Goal: Task Accomplishment & Management: Complete application form

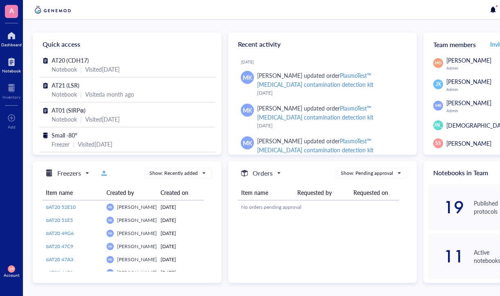
click at [7, 66] on div at bounding box center [11, 61] width 19 height 13
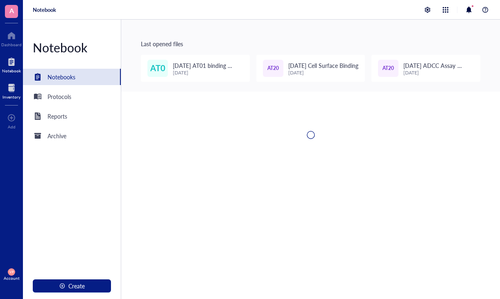
click at [7, 86] on div at bounding box center [11, 88] width 18 height 13
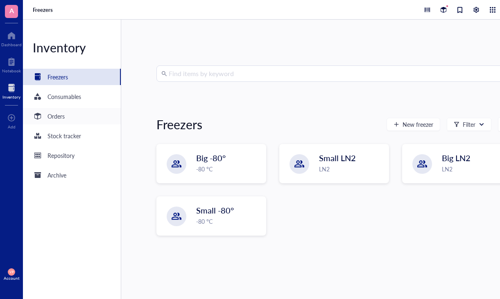
click at [60, 118] on div "Orders" at bounding box center [56, 116] width 17 height 9
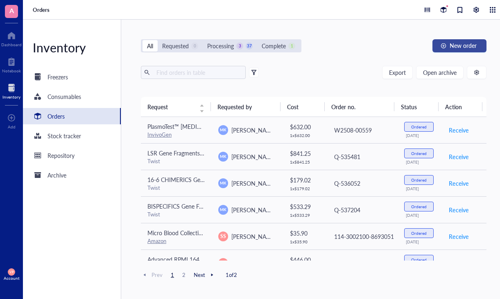
click at [460, 48] on span "New order" at bounding box center [463, 45] width 27 height 7
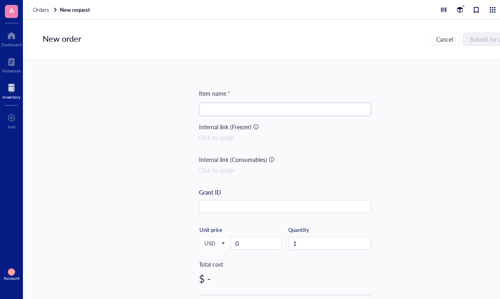
click at [294, 109] on input "search" at bounding box center [285, 109] width 162 height 12
paste input "Bulldog SuperFusion ECF Buffer 100 ml"
type input "Bulldog SuperFusion ECF Buffer 100 ml"
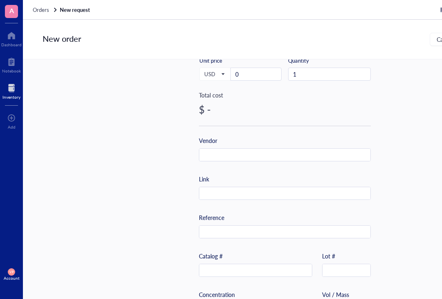
scroll to position [164, 0]
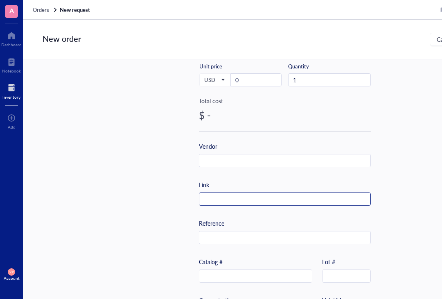
paste input "[URL][DOMAIN_NAME]"
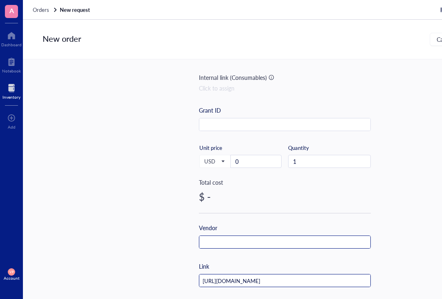
scroll to position [82, 0]
type input "[URL][DOMAIN_NAME]"
click at [223, 243] on input "text" at bounding box center [284, 242] width 171 height 13
type input "B"
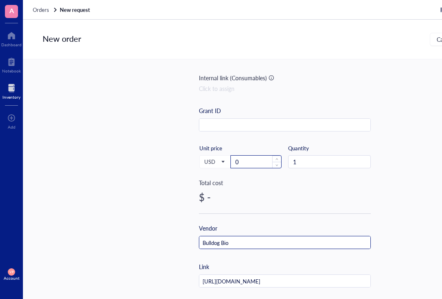
type input "Bulldog Bio"
click at [250, 158] on input "0" at bounding box center [256, 162] width 50 height 12
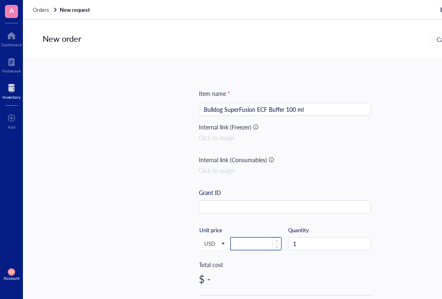
click at [256, 247] on input "number" at bounding box center [256, 244] width 50 height 12
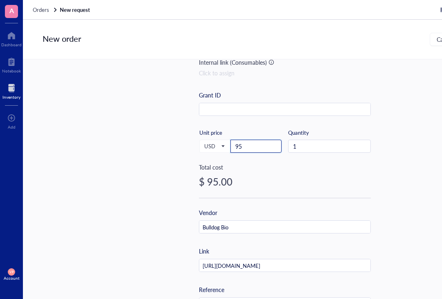
scroll to position [123, 0]
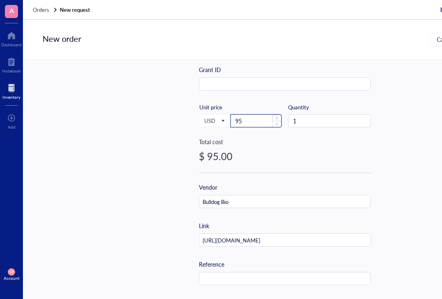
type input "9"
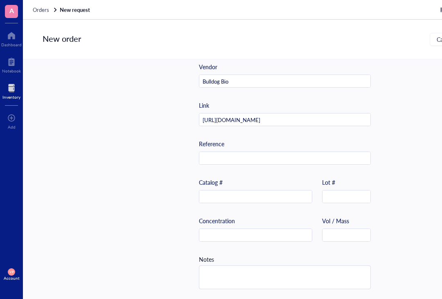
scroll to position [247, 0]
type input "195"
click at [229, 191] on input "text" at bounding box center [255, 196] width 113 height 13
click at [238, 196] on input "text" at bounding box center [255, 196] width 113 height 13
paste input "ECFB0500"
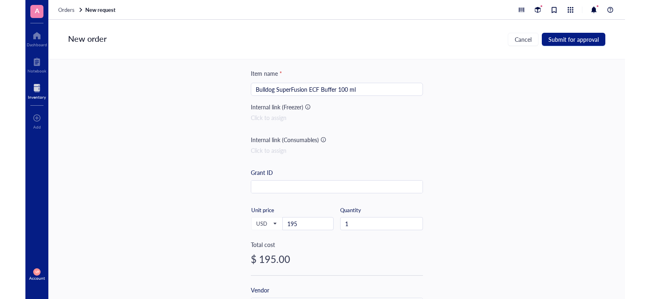
scroll to position [0, 0]
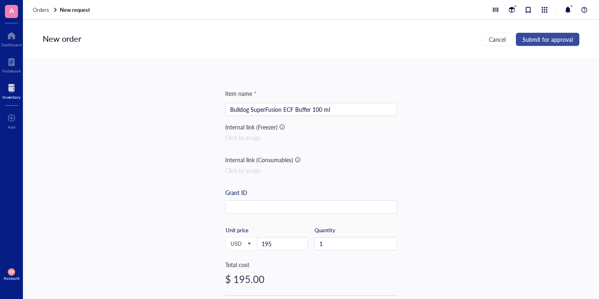
type input "ECFB0500"
click at [500, 37] on span "Submit for approval" at bounding box center [548, 39] width 50 height 7
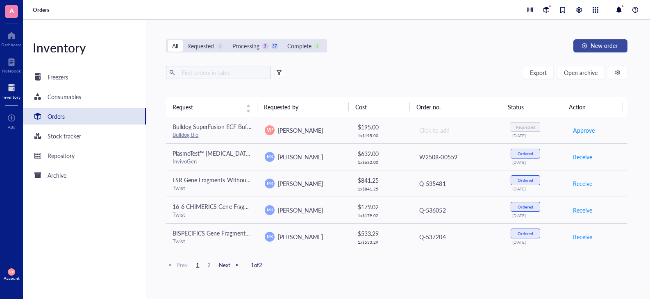
click at [500, 47] on span "New order" at bounding box center [603, 45] width 27 height 7
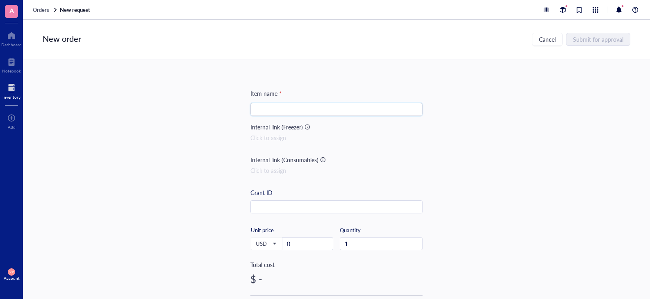
paste input "[MEDICAL_DATA] solution"
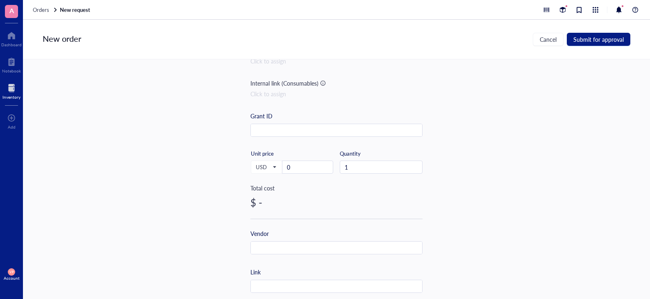
scroll to position [82, 0]
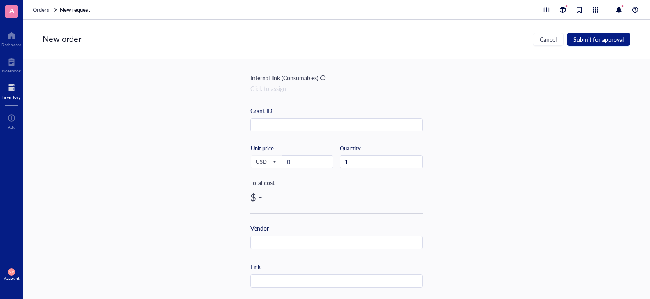
type input "[MEDICAL_DATA] solution"
drag, startPoint x: 306, startPoint y: 170, endPoint x: 306, endPoint y: 164, distance: 5.3
click at [306, 168] on div "USD Unit price 0" at bounding box center [291, 162] width 83 height 34
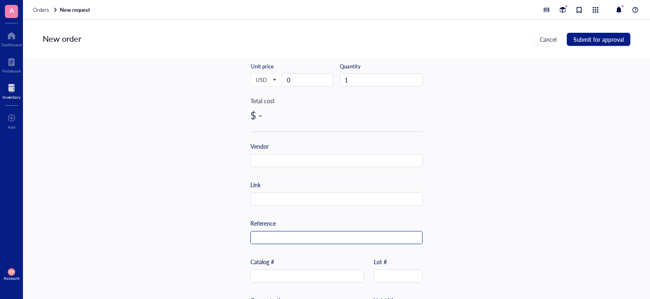
scroll to position [205, 0]
drag, startPoint x: 287, startPoint y: 234, endPoint x: 264, endPoint y: 230, distance: 23.3
click at [263, 230] on input "text" at bounding box center [307, 235] width 113 height 13
paste input "[MEDICAL_DATA] solution"
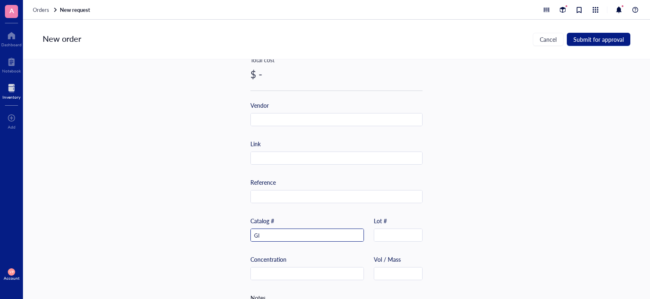
type input "G"
paste input "340855-25ML"
type input "340855-25ML"
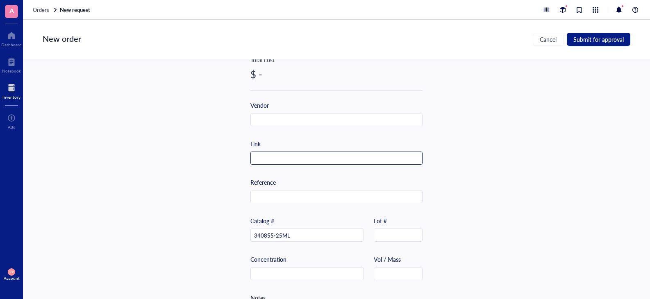
paste input "[URL][DOMAIN_NAME]"
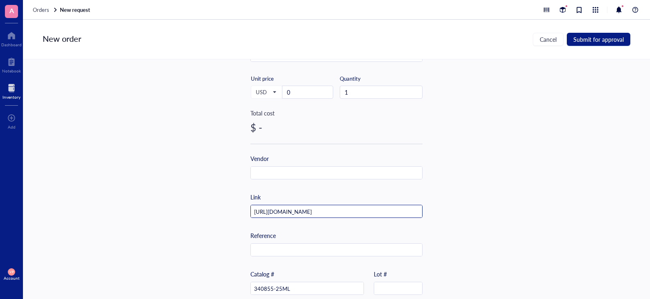
scroll to position [123, 0]
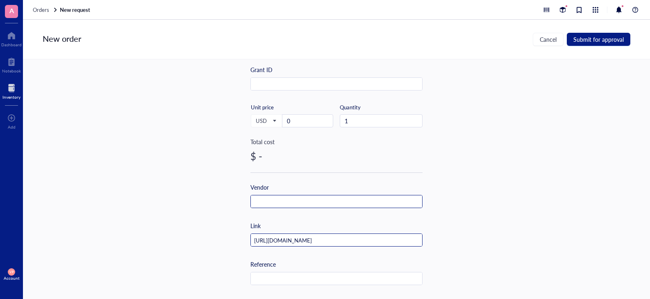
type input "[URL][DOMAIN_NAME]"
click at [330, 200] on input "text" at bounding box center [336, 201] width 171 height 13
type input "Sigma"
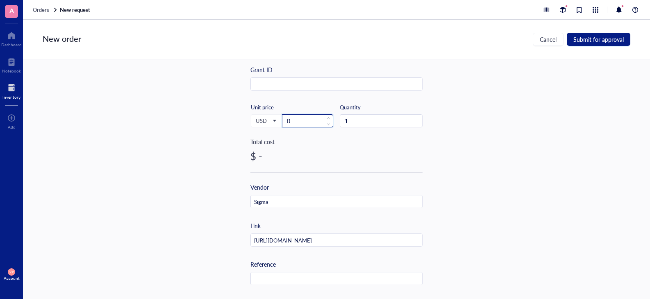
click at [307, 122] on input "0" at bounding box center [307, 121] width 50 height 12
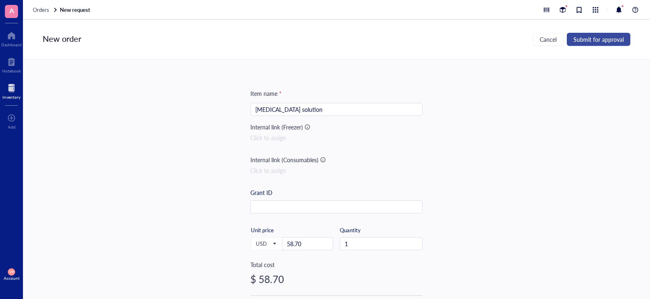
type input "58.7"
click at [500, 41] on span "Submit for approval" at bounding box center [598, 39] width 50 height 7
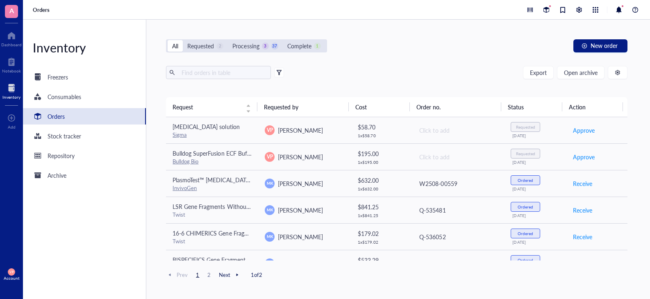
click at [257, 106] on th "Requested by" at bounding box center [302, 107] width 91 height 20
drag, startPoint x: 256, startPoint y: 106, endPoint x: 270, endPoint y: 106, distance: 13.9
click at [270, 106] on tr "Request Requested by Cost Order no. Status Action" at bounding box center [396, 107] width 461 height 20
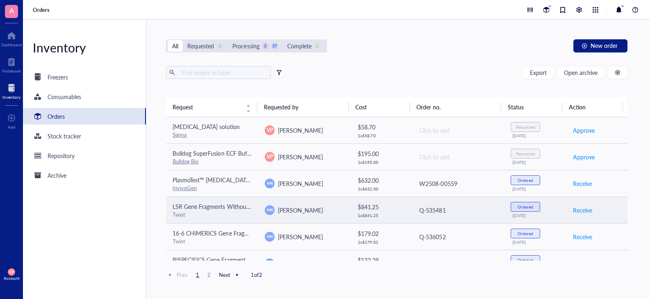
click at [205, 207] on span "LSR Gene Fragments Without Adapters (7 items)" at bounding box center [233, 206] width 123 height 8
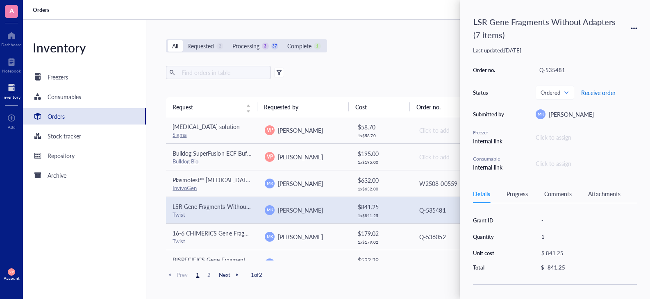
click at [500, 92] on span "Receive order" at bounding box center [598, 92] width 34 height 7
click at [405, 59] on div "All Requested 2 Processing 3 36 Complete 2 New order Export Open archive Reques…" at bounding box center [396, 159] width 500 height 279
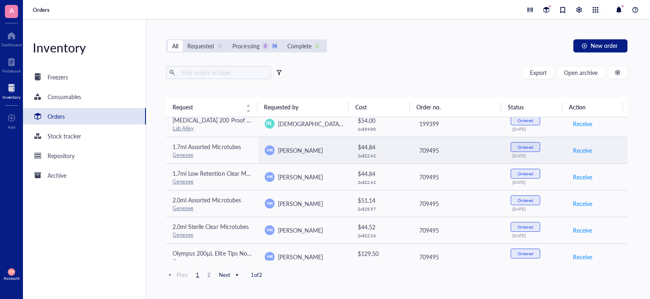
scroll to position [522, 0]
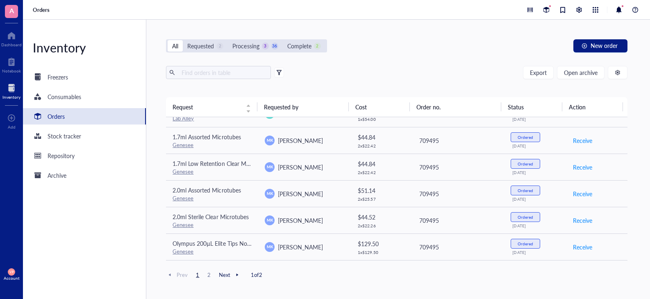
click at [229, 274] on span "Next" at bounding box center [230, 274] width 22 height 7
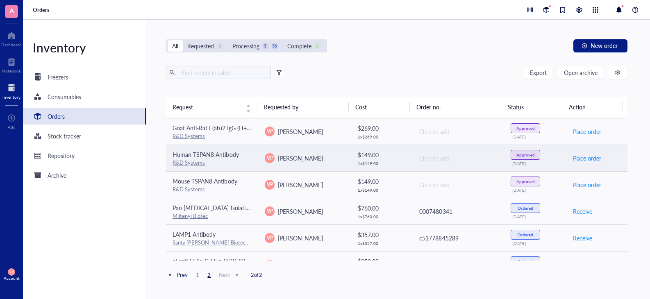
scroll to position [82, 0]
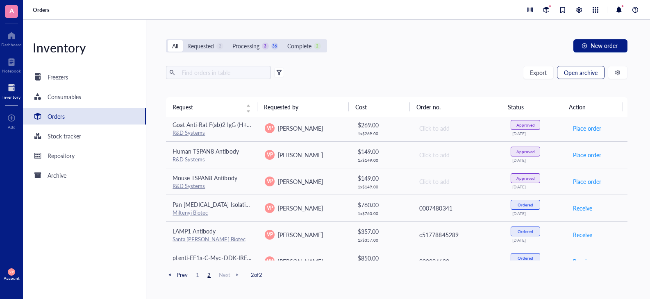
click at [500, 73] on span "Open archive" at bounding box center [581, 72] width 34 height 7
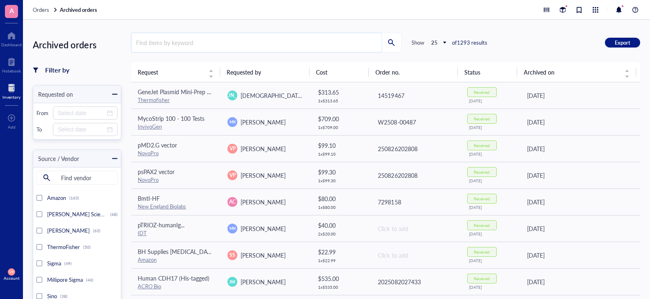
click at [166, 41] on input "search" at bounding box center [256, 42] width 250 height 19
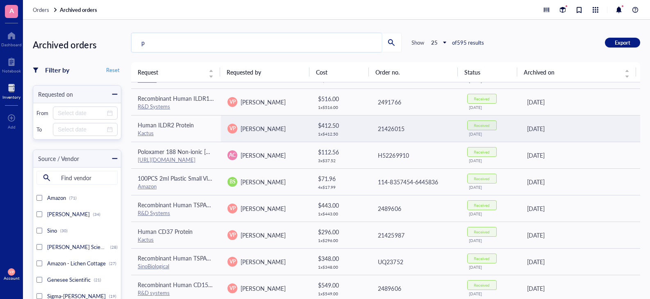
scroll to position [287, 0]
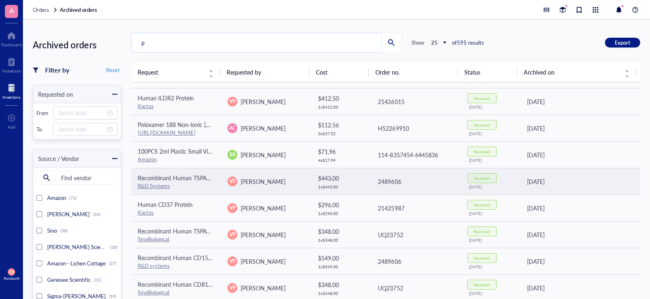
type input "p"
click at [150, 184] on link "R&D Systems" at bounding box center [154, 186] width 32 height 8
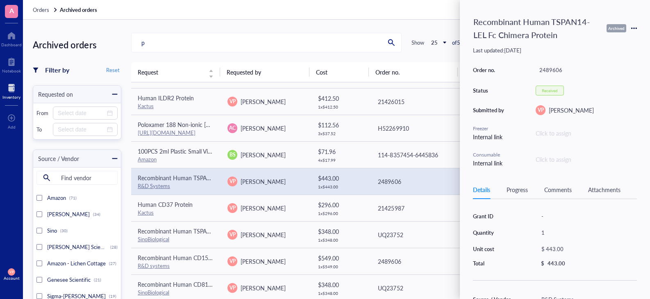
click at [326, 27] on div "Archived orders Filter by Reset Requested on From To Source / Vendor Find vendo…" at bounding box center [336, 159] width 627 height 279
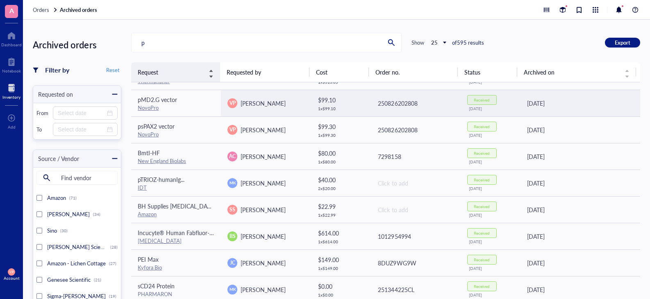
scroll to position [0, 0]
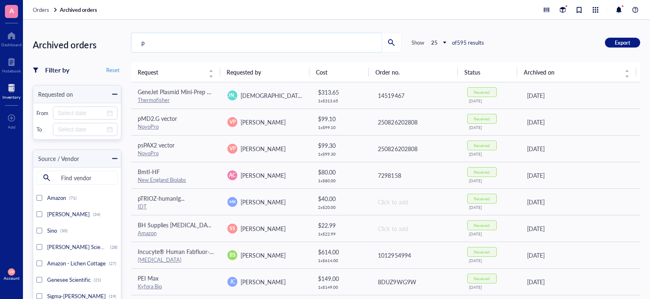
click at [167, 39] on input "p" at bounding box center [256, 42] width 250 height 19
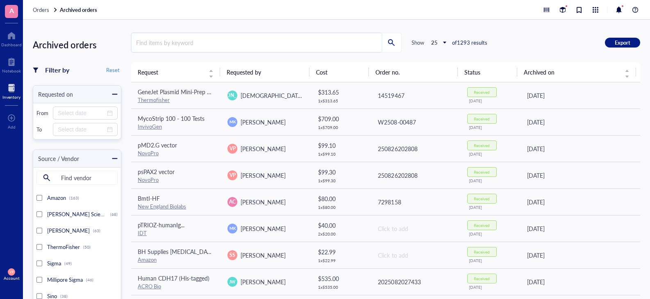
type input "a"
type input "s"
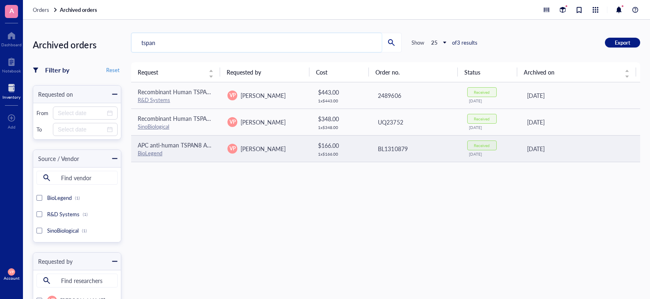
type input "tspan"
click at [176, 143] on span "APC anti-human TSPAN8 Antibody" at bounding box center [182, 145] width 88 height 8
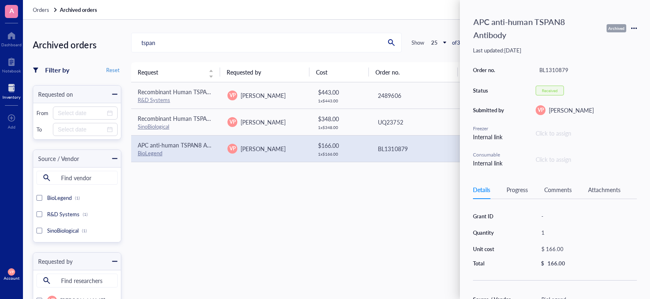
click at [500, 91] on div "Received" at bounding box center [549, 90] width 16 height 5
click at [346, 190] on div "Request Requested by Cost Order no. Status Archived on Recombinant Human TSPAN1…" at bounding box center [385, 223] width 509 height 322
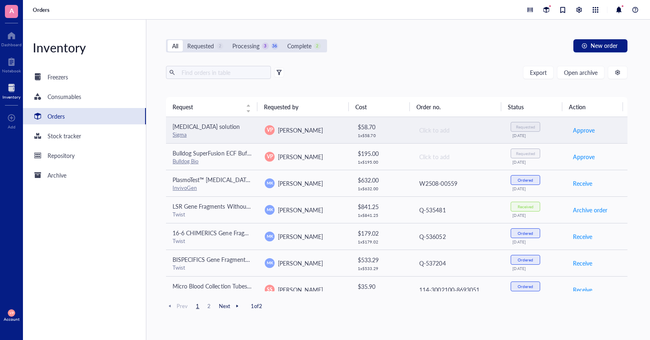
drag, startPoint x: 462, startPoint y: 128, endPoint x: 441, endPoint y: 129, distance: 20.5
click at [441, 129] on div "Click to add" at bounding box center [458, 130] width 78 height 9
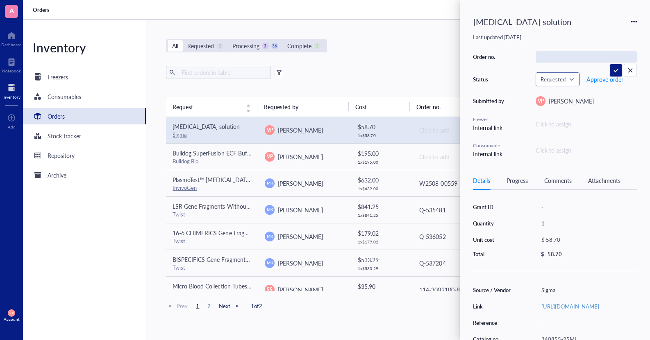
click at [500, 79] on span "Requested" at bounding box center [556, 79] width 32 height 7
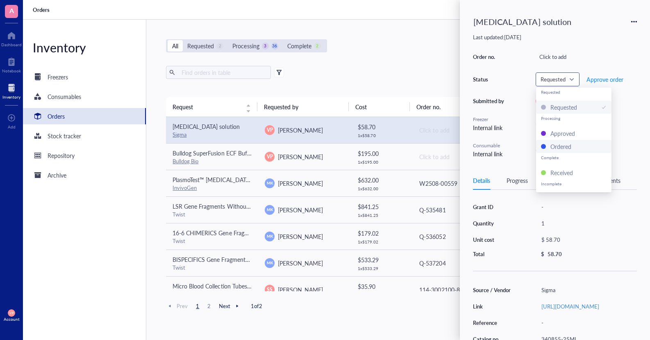
scroll to position [13, 0]
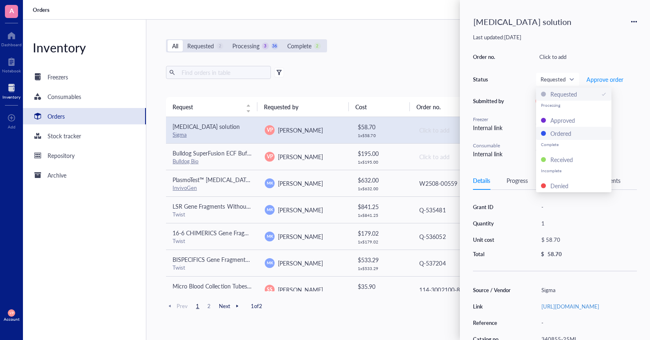
click at [500, 167] on div "[MEDICAL_DATA] solution Last updated: [DATE] Order no. Click to add Status Requ…" at bounding box center [555, 170] width 190 height 340
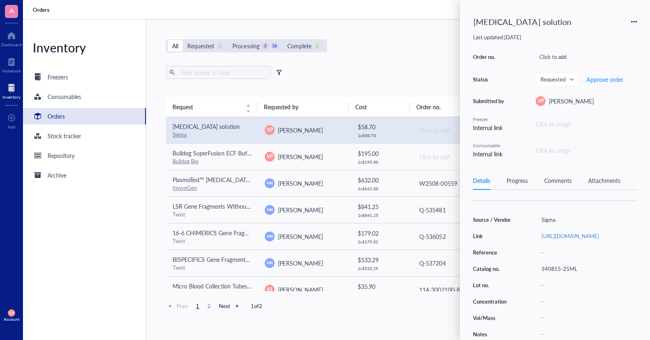
scroll to position [118, 0]
click at [500, 23] on icon at bounding box center [634, 22] width 6 height 6
click at [500, 88] on span "Delete" at bounding box center [605, 86] width 52 height 9
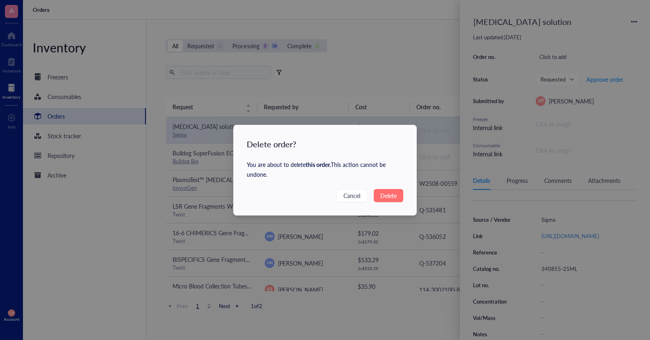
click at [390, 198] on span "Delete" at bounding box center [388, 195] width 16 height 9
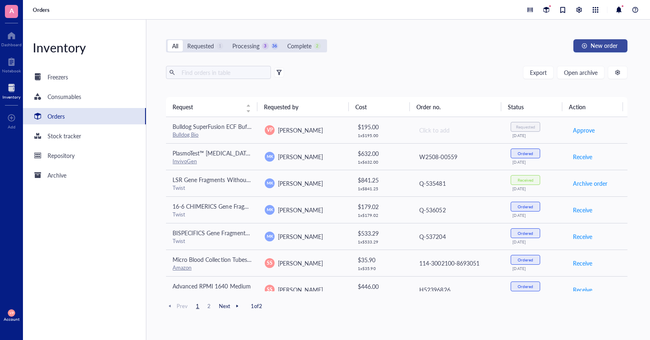
click at [500, 45] on span "New order" at bounding box center [603, 45] width 27 height 7
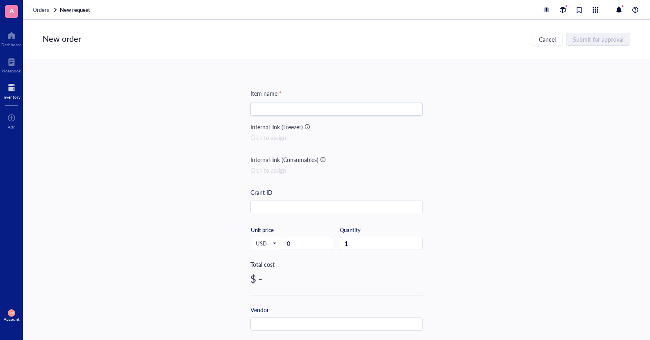
paste input "[MEDICAL_DATA] solution"
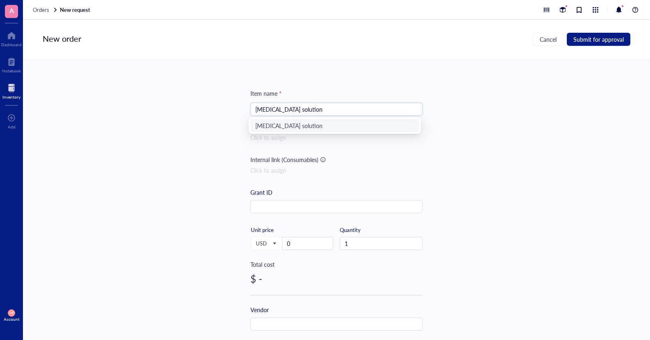
type input "[MEDICAL_DATA] solution"
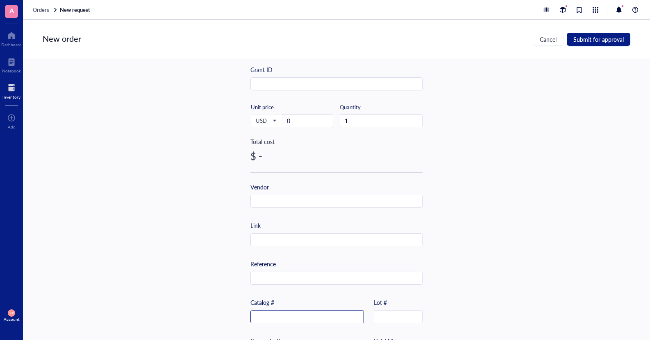
scroll to position [205, 0]
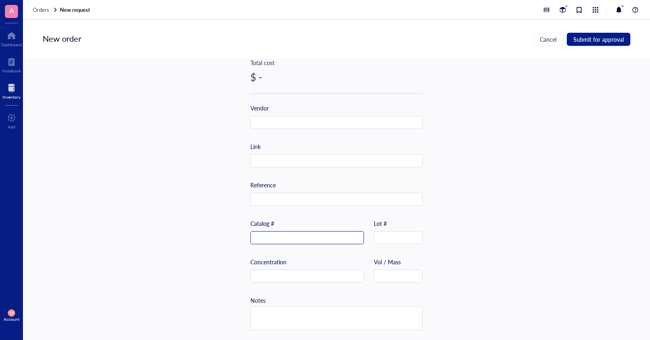
click at [292, 238] on input "text" at bounding box center [307, 238] width 113 height 13
paste input "M1028-100ML"
type input "M1028-100ML"
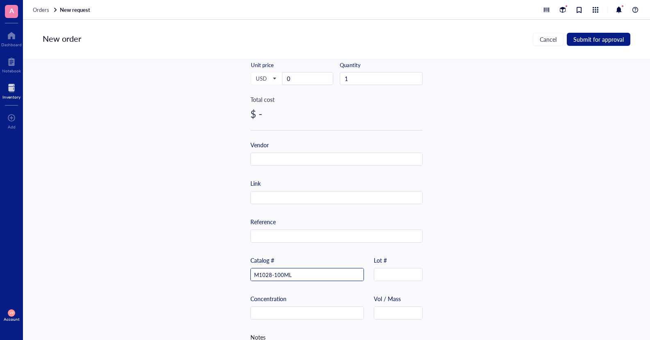
scroll to position [82, 0]
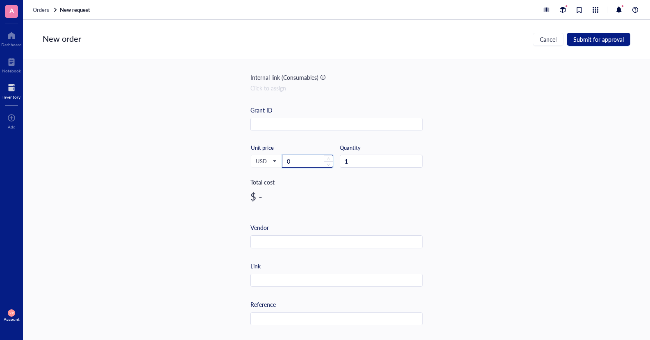
click at [298, 165] on input "0" at bounding box center [307, 161] width 50 height 12
type input "80.9"
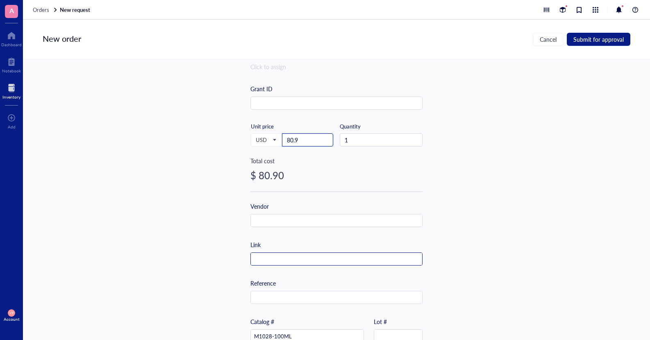
scroll to position [123, 0]
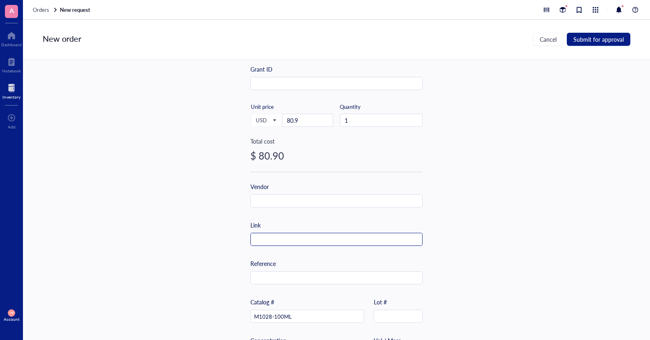
paste input "[URL][DOMAIN_NAME]"
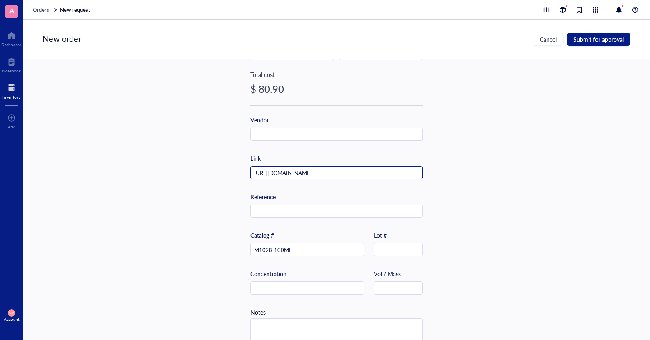
scroll to position [164, 0]
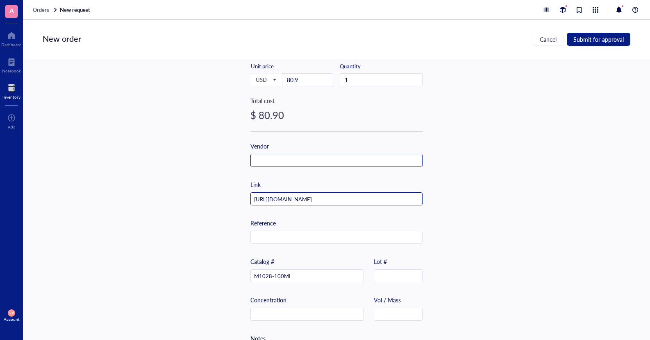
type input "[URL][DOMAIN_NAME]"
click at [304, 162] on input "text" at bounding box center [336, 160] width 171 height 13
type input "Sigma"
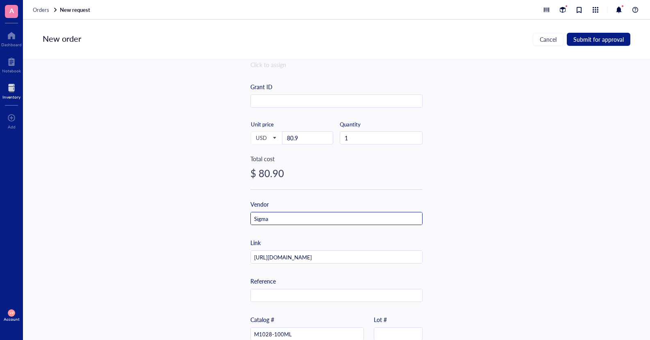
scroll to position [0, 0]
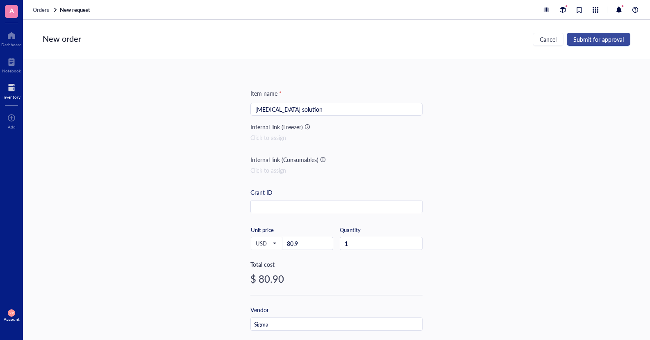
click at [500, 41] on span "Submit for approval" at bounding box center [598, 39] width 50 height 7
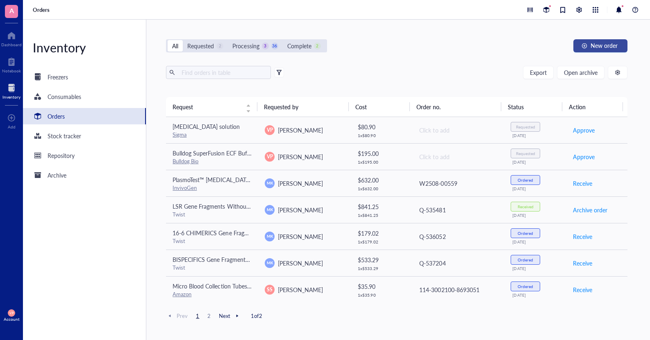
click at [500, 47] on span "New order" at bounding box center [603, 45] width 27 height 7
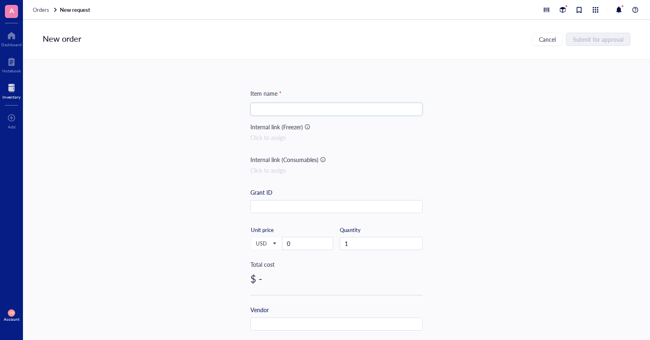
paste input "[MEDICAL_DATA] solution"
type input "[MEDICAL_DATA] solution"
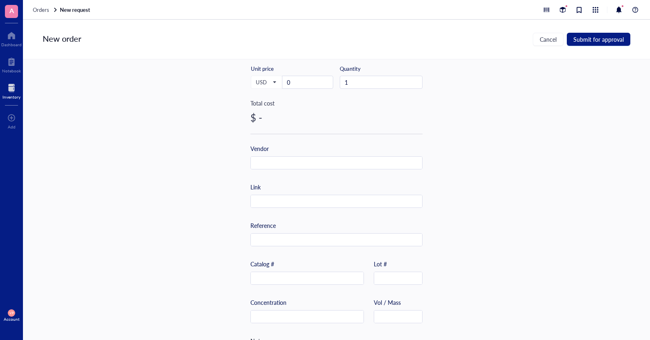
scroll to position [164, 0]
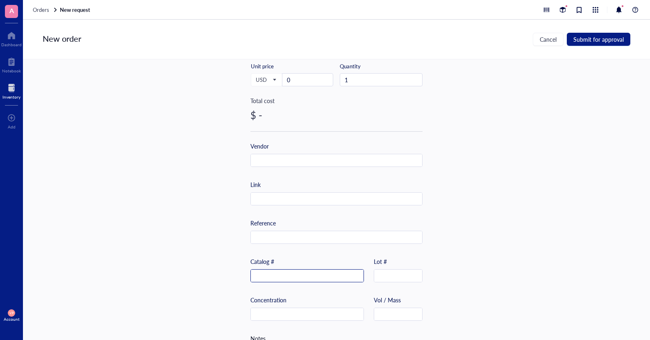
click at [271, 276] on input "text" at bounding box center [307, 276] width 113 height 13
paste input "G6257-100ML"
type input "G6257-100ML"
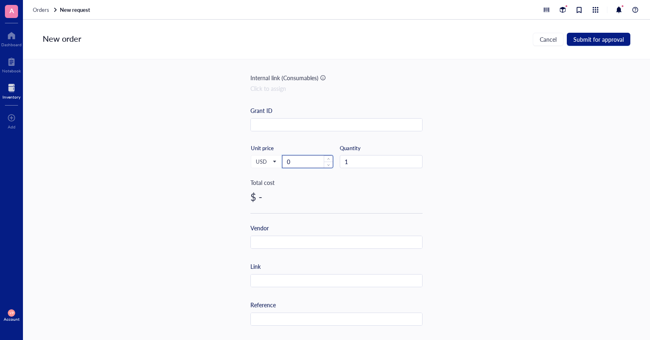
click at [310, 163] on input "0" at bounding box center [307, 162] width 50 height 12
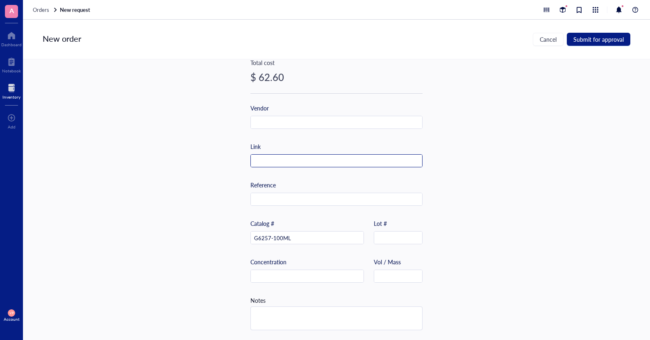
scroll to position [205, 0]
type input "62.6"
paste input "[URL][DOMAIN_NAME]"
type input "[URL][DOMAIN_NAME]"
click at [289, 122] on input "text" at bounding box center [336, 122] width 171 height 13
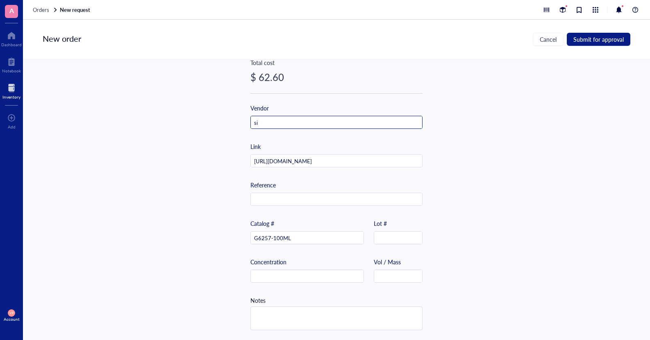
type input "s"
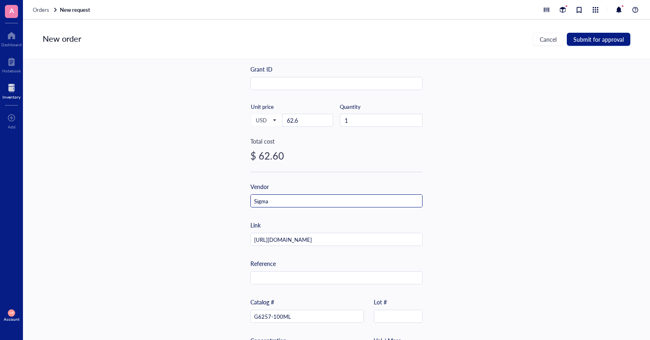
scroll to position [0, 0]
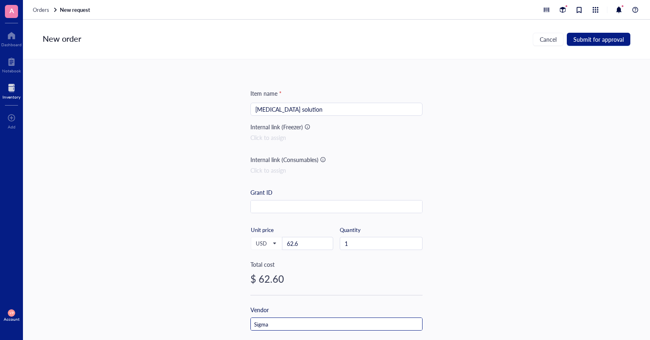
type input "Sigma"
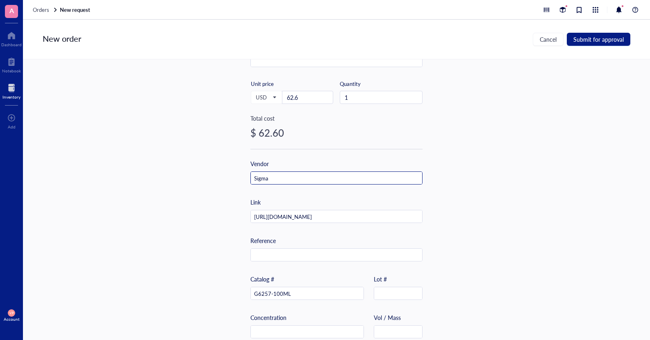
scroll to position [164, 0]
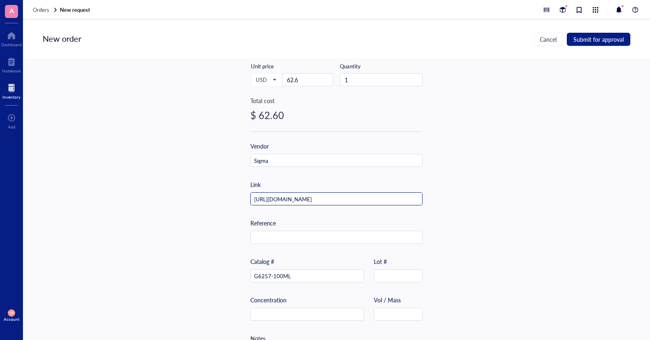
drag, startPoint x: 387, startPoint y: 196, endPoint x: 231, endPoint y: 197, distance: 155.2
click at [231, 197] on div "Item name * [MEDICAL_DATA] solution Internal link (Freezer) Click to assign Int…" at bounding box center [336, 199] width 627 height 281
paste input "G6257-10X10ML"
type input "G6257-10X10ML"
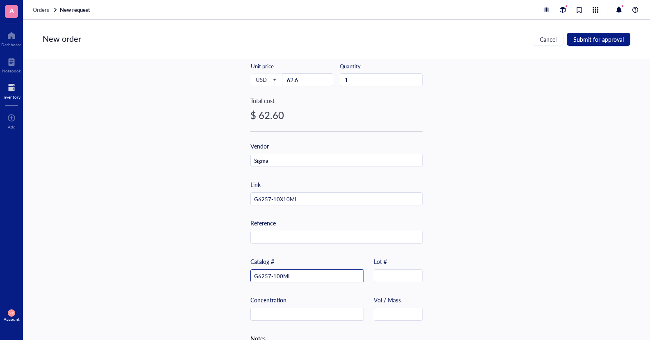
click at [291, 273] on input "G6257-100ML" at bounding box center [307, 276] width 113 height 13
type input "G"
drag, startPoint x: 299, startPoint y: 196, endPoint x: 246, endPoint y: 194, distance: 53.7
click at [246, 194] on div "Item name * [MEDICAL_DATA] solution Internal link (Freezer) Click to assign Int…" at bounding box center [336, 199] width 627 height 281
click at [271, 274] on input "text" at bounding box center [307, 276] width 113 height 13
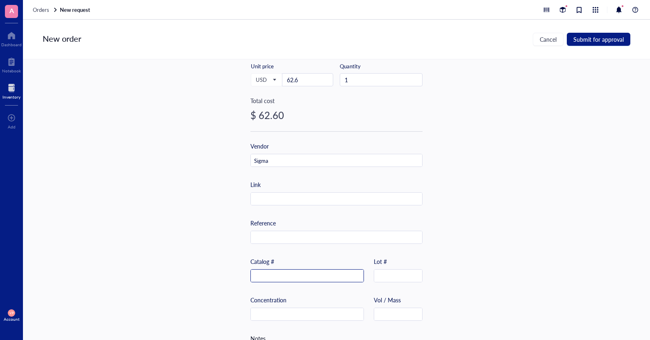
paste input "G6257-10X10ML"
type input "G6257-10X10ML"
paste input "[URL][DOMAIN_NAME]"
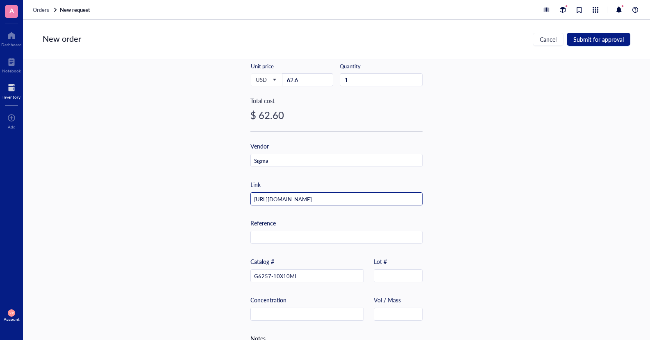
type input "[URL][DOMAIN_NAME]"
click at [300, 78] on input "62.6" at bounding box center [307, 80] width 50 height 12
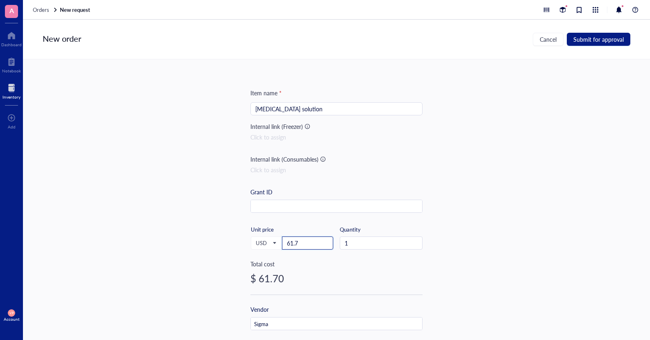
scroll to position [0, 0]
type input "61.7"
click at [500, 41] on span "Submit for approval" at bounding box center [598, 39] width 50 height 7
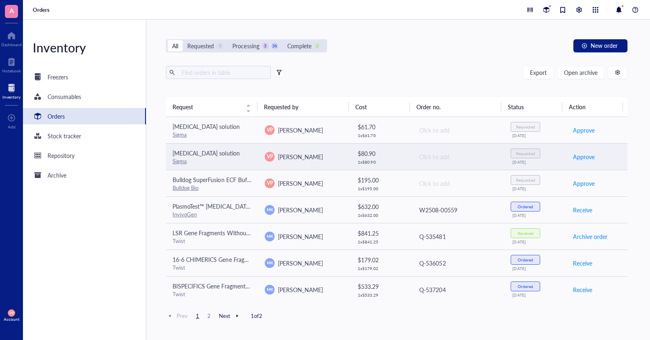
click at [500, 153] on div "Approve" at bounding box center [596, 156] width 48 height 13
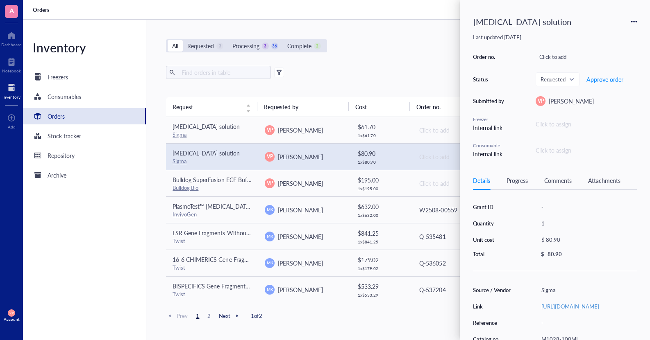
click at [500, 21] on icon at bounding box center [634, 22] width 6 height 6
click at [500, 83] on span "Delete" at bounding box center [605, 86] width 52 height 9
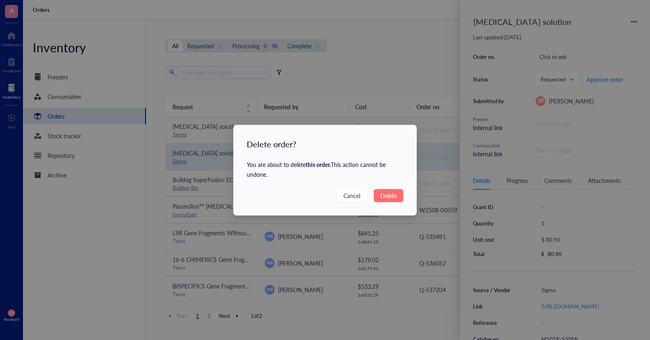
click at [384, 198] on span "Delete" at bounding box center [388, 195] width 16 height 9
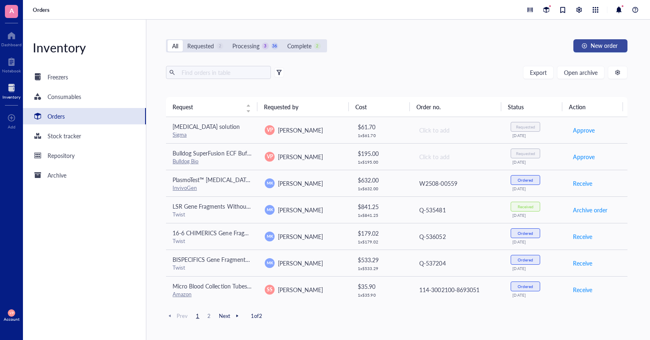
click at [500, 48] on span "New order" at bounding box center [603, 45] width 27 height 7
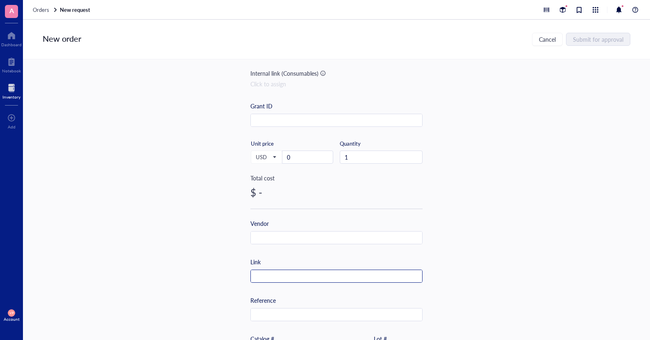
scroll to position [164, 0]
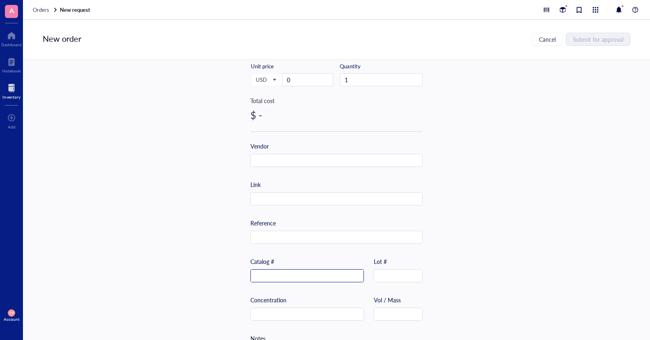
paste input "21115-100ML"
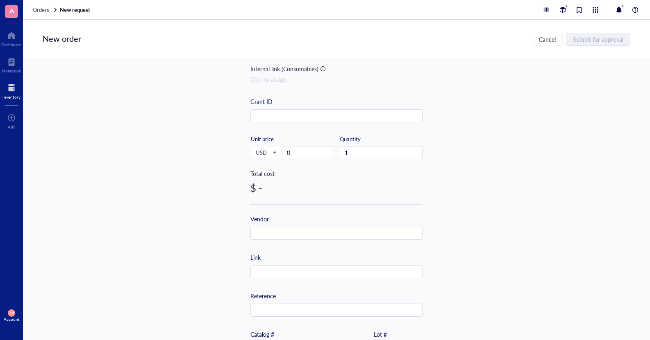
scroll to position [0, 0]
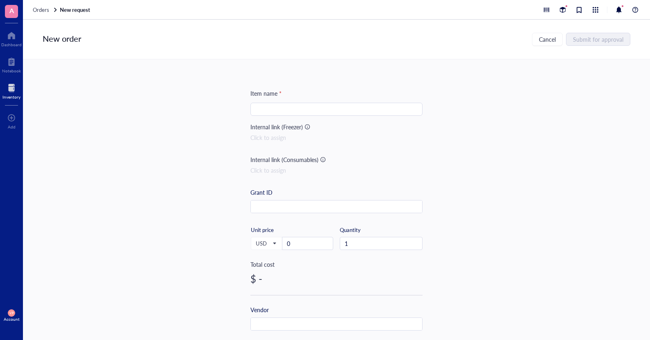
type input "21115-100ML"
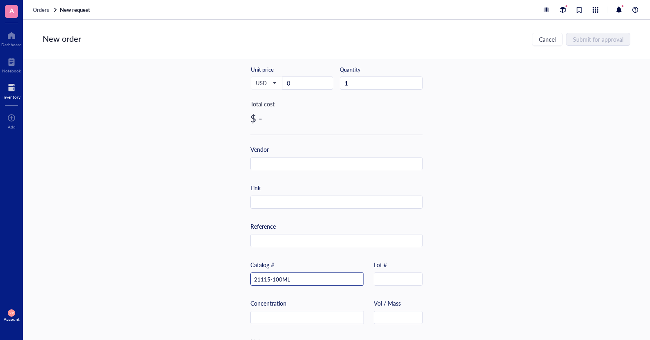
scroll to position [164, 0]
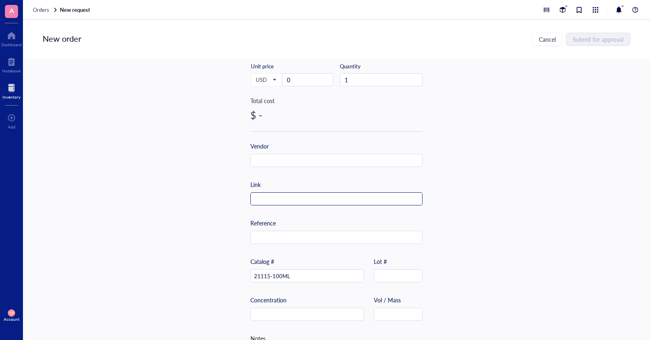
paste input "[URL][DOMAIN_NAME]"
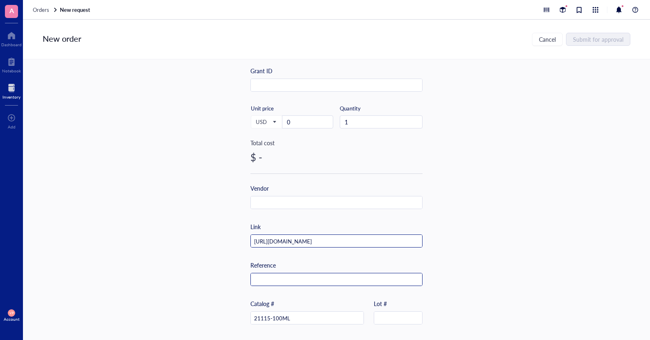
scroll to position [82, 0]
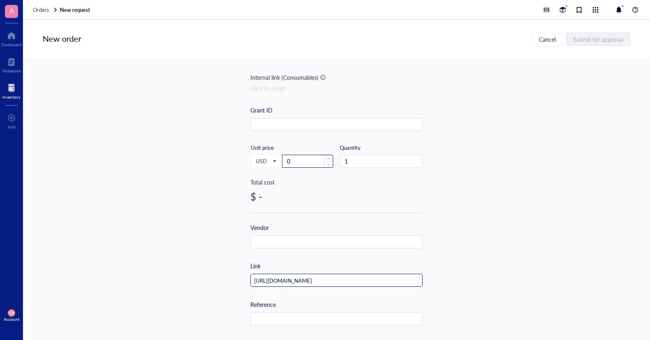
type input "[URL][DOMAIN_NAME]"
click at [300, 164] on input "0" at bounding box center [307, 161] width 50 height 12
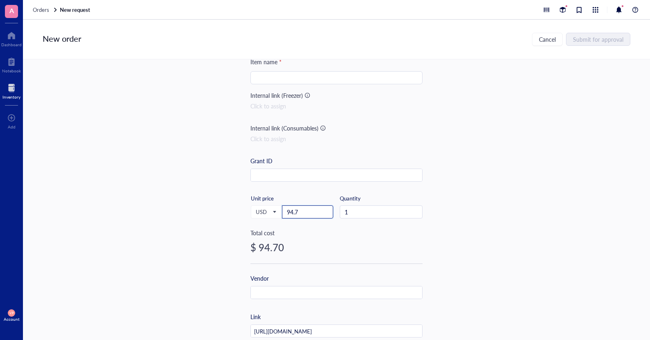
scroll to position [0, 0]
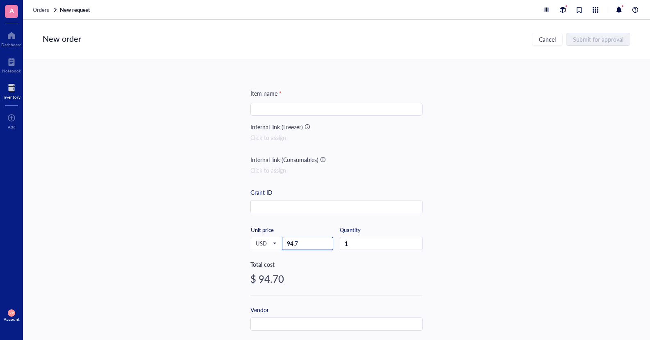
type input "94.7"
paste input "[MEDICAL_DATA] solution"
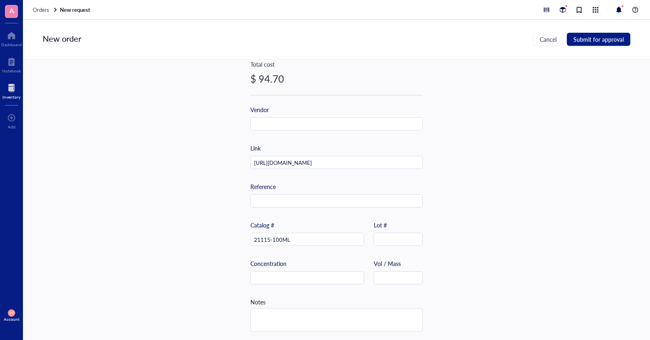
scroll to position [205, 0]
type input "[MEDICAL_DATA] solution"
click at [287, 116] on input "text" at bounding box center [336, 122] width 171 height 13
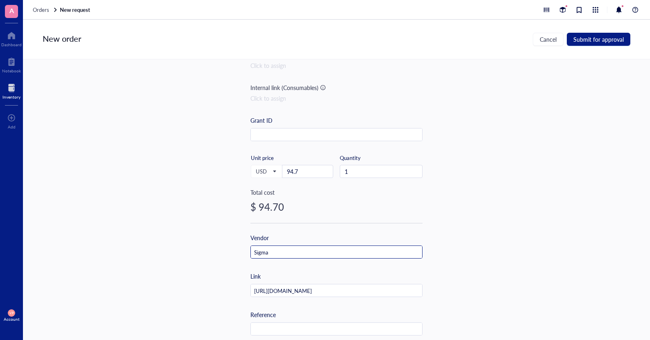
scroll to position [0, 0]
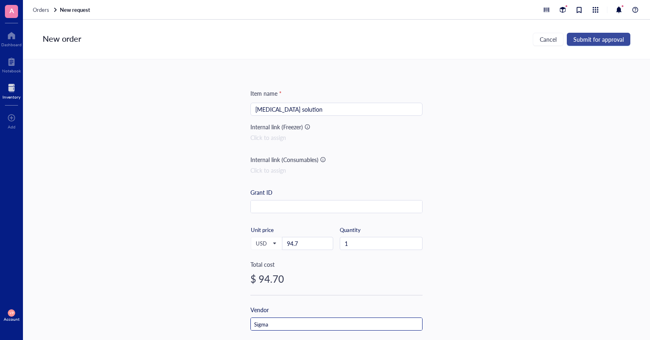
type input "Sigma"
click at [500, 42] on span "Submit for approval" at bounding box center [598, 39] width 50 height 7
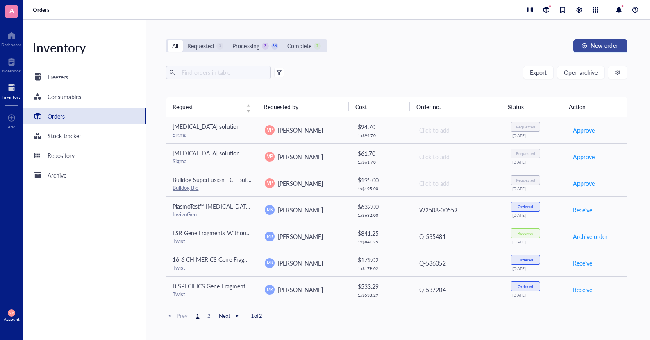
click at [500, 49] on span "New order" at bounding box center [603, 45] width 27 height 7
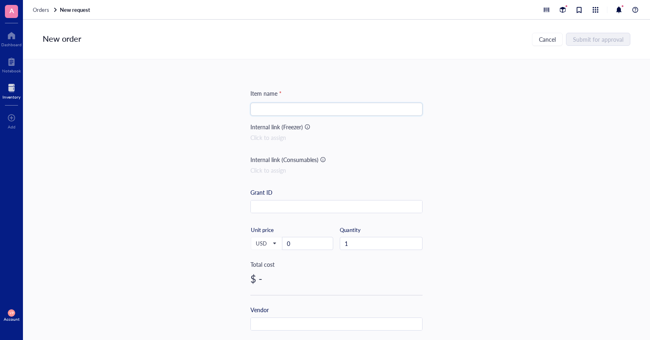
paste input "Probumin® Bovine Serum Albumin Universal Grade"
type input "Probumin® Bovine Serum Albumin Universal Grade"
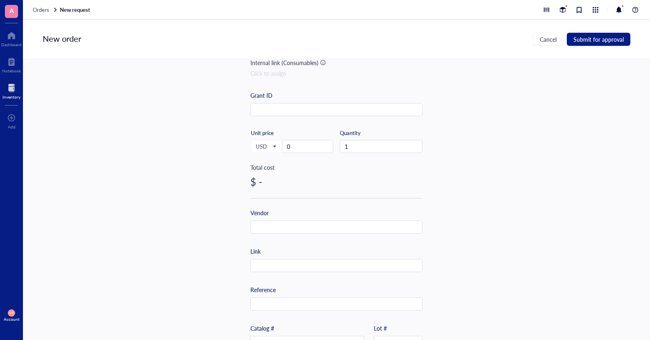
scroll to position [164, 0]
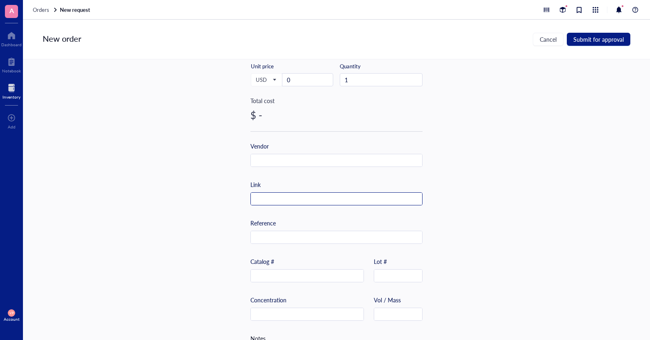
paste input "[URL][DOMAIN_NAME]"
type input "[URL][DOMAIN_NAME]"
click at [323, 154] on div "Vendor" at bounding box center [336, 154] width 172 height 25
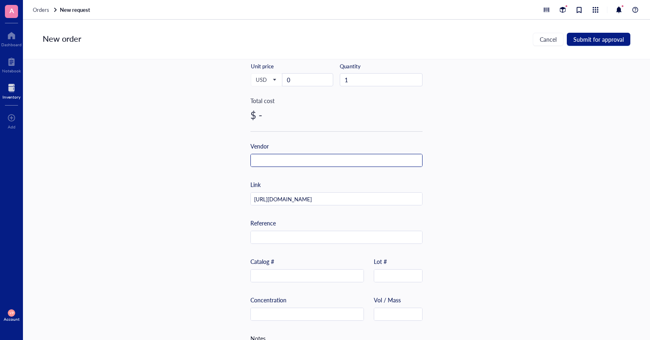
click at [269, 162] on input "text" at bounding box center [336, 160] width 171 height 13
type input "Millipore sigma"
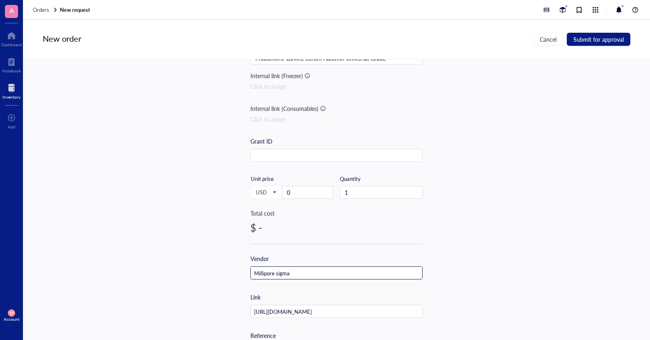
scroll to position [41, 0]
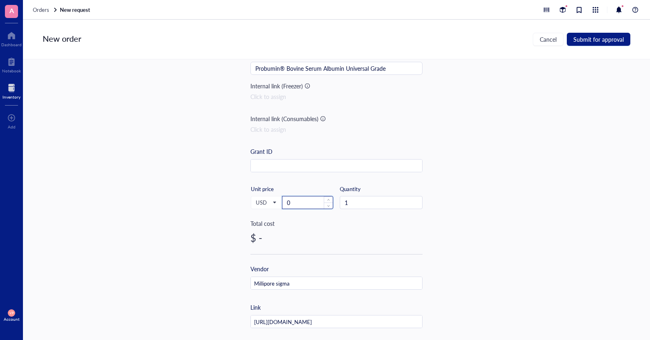
click at [299, 206] on input "0" at bounding box center [307, 203] width 50 height 12
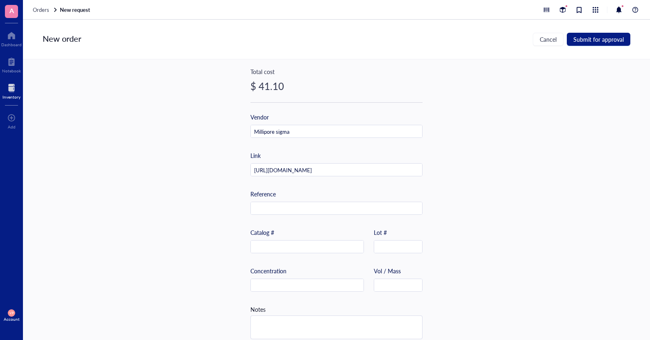
scroll to position [205, 0]
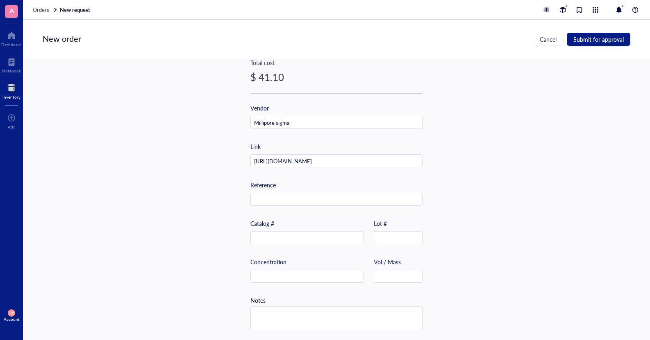
type input "41.1"
click at [364, 161] on input "[URL][DOMAIN_NAME]" at bounding box center [336, 161] width 171 height 13
drag, startPoint x: 250, startPoint y: 157, endPoint x: 546, endPoint y: 168, distance: 295.5
click at [500, 168] on div "Item name * Probumin® Bovine Serum Albumin Universal Grade Internal link (Freez…" at bounding box center [336, 199] width 627 height 281
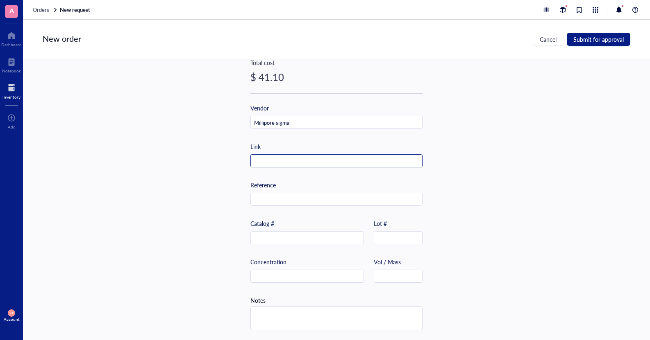
scroll to position [0, 0]
paste input "[URL][DOMAIN_NAME]"
type input "[URL][DOMAIN_NAME]"
click at [288, 234] on input "text" at bounding box center [307, 238] width 113 height 13
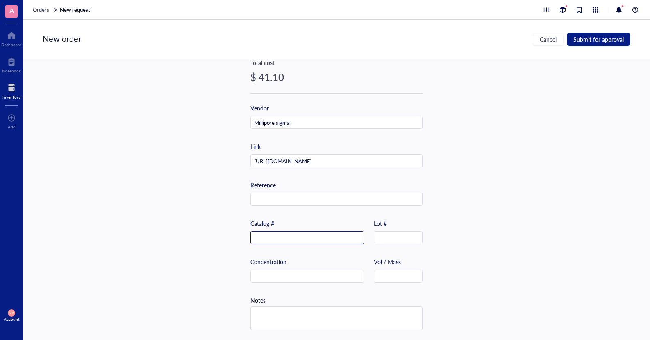
scroll to position [0, 0]
paste input "81003N"
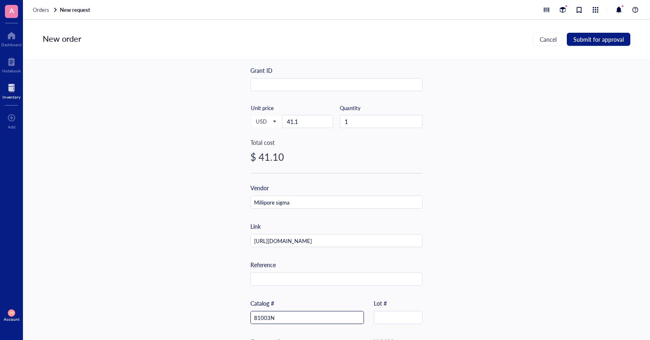
scroll to position [0, 0]
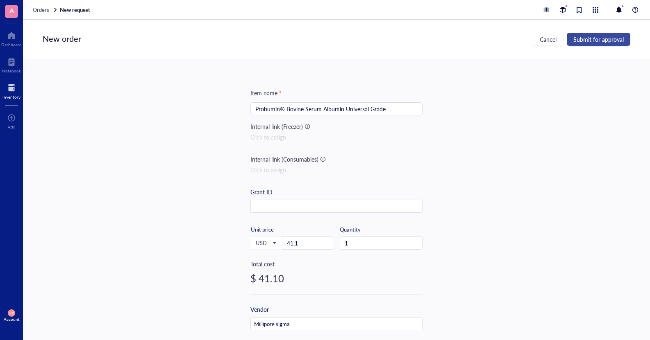
type input "81003N"
click at [500, 37] on span "Submit for approval" at bounding box center [598, 39] width 50 height 7
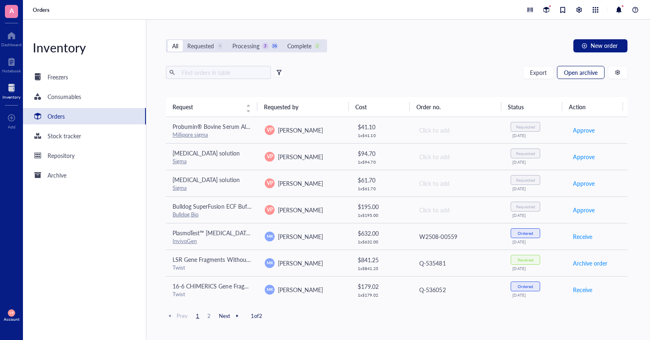
click at [500, 74] on span "Open archive" at bounding box center [581, 72] width 34 height 7
click at [500, 48] on span "New order" at bounding box center [603, 45] width 27 height 7
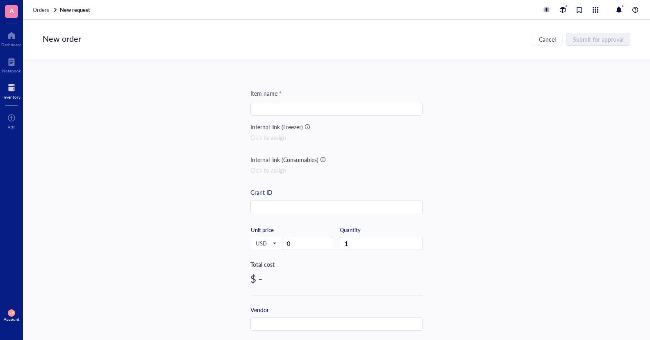
click at [283, 115] on input "search" at bounding box center [336, 109] width 162 height 12
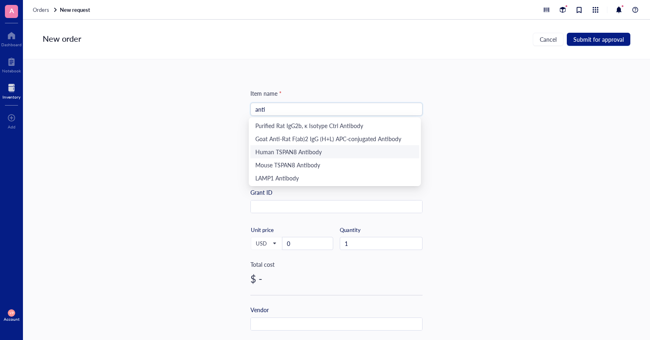
click at [281, 152] on div "Human TSPAN8 Antibody" at bounding box center [334, 151] width 159 height 9
type input "Human TSPAN8 Antibody"
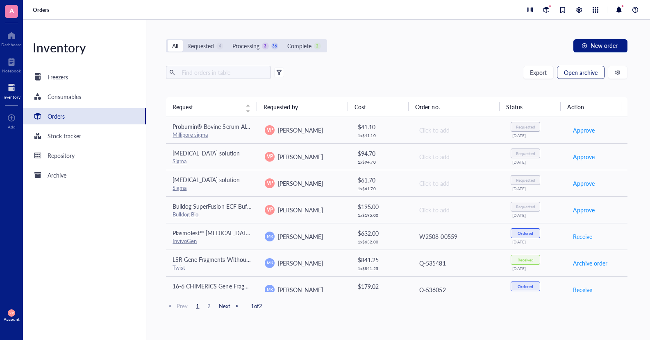
click at [500, 70] on span "Open archive" at bounding box center [581, 72] width 34 height 7
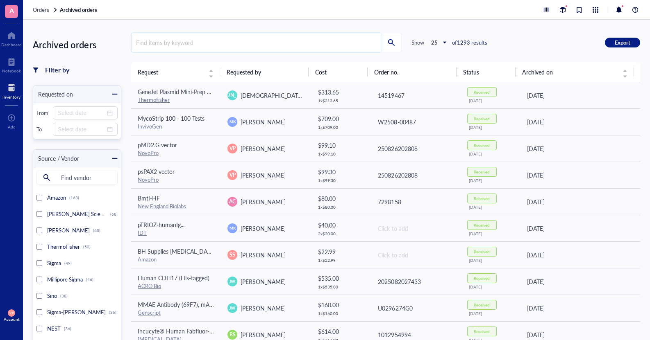
click at [180, 42] on input "search" at bounding box center [256, 42] width 250 height 19
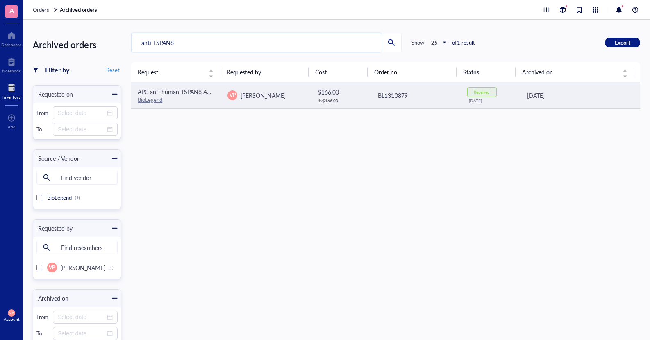
type input "anti TSPAN8"
click at [142, 100] on link "BioLegend" at bounding box center [150, 100] width 25 height 8
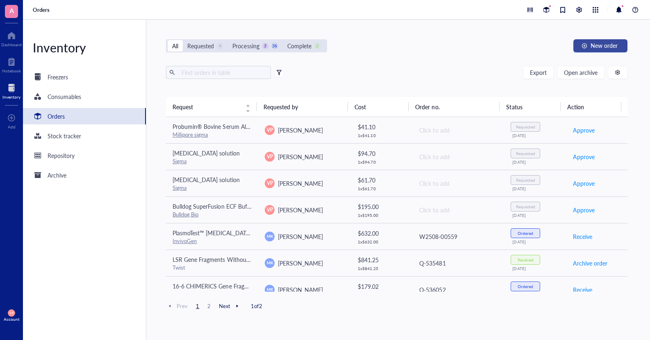
click at [500, 49] on span "New order" at bounding box center [603, 45] width 27 height 7
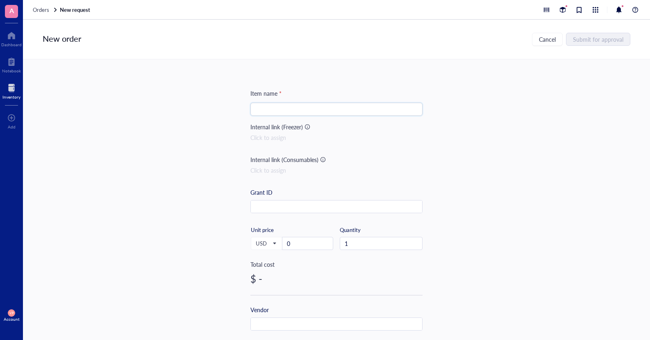
paste input "[URL][DOMAIN_NAME]"
drag, startPoint x: 416, startPoint y: 111, endPoint x: 216, endPoint y: 112, distance: 199.9
click at [216, 112] on div "Item name * [URL][DOMAIN_NAME] [URL][DOMAIN_NAME] Internal link (Freezer) Click…" at bounding box center [336, 199] width 627 height 281
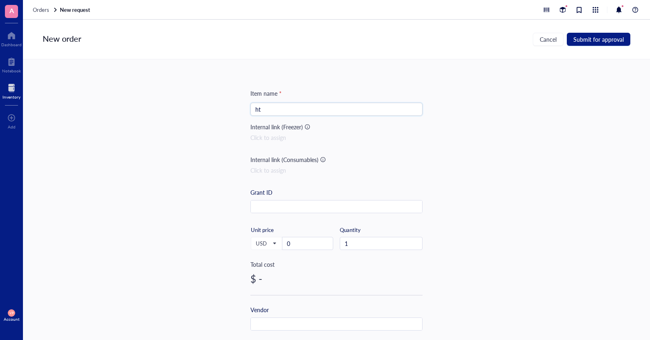
type input "h"
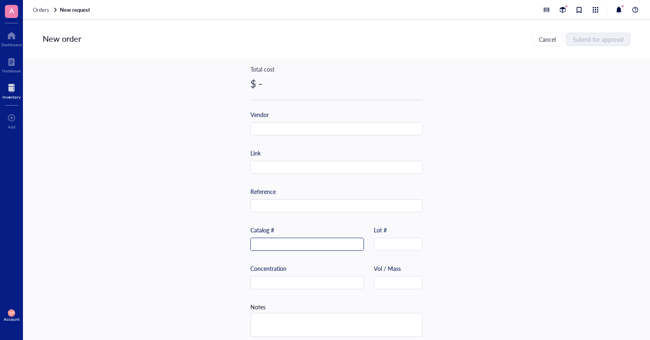
scroll to position [205, 0]
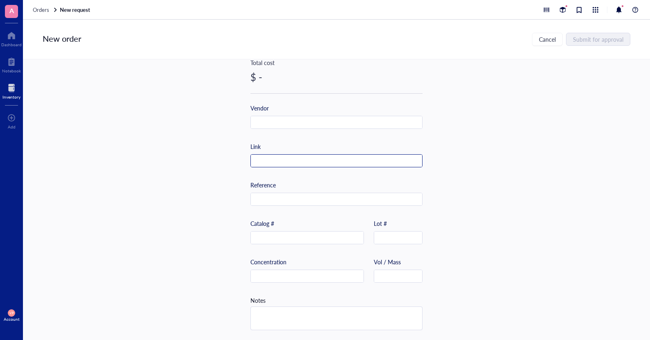
paste input "[URL][DOMAIN_NAME]"
type input "[URL][DOMAIN_NAME]"
paste input "363705"
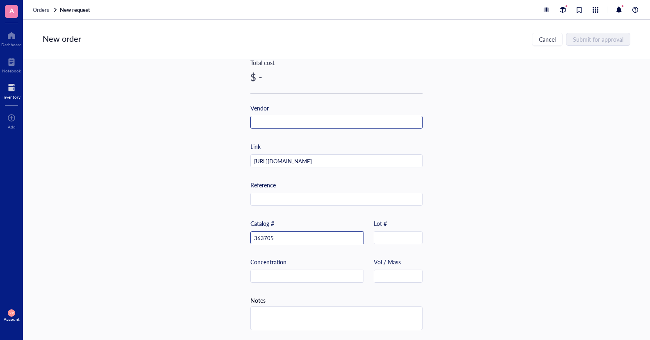
type input "363705"
click at [275, 120] on input "text" at bounding box center [336, 122] width 171 height 13
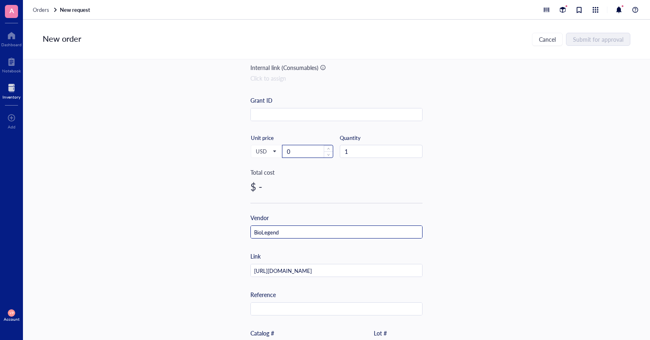
scroll to position [82, 0]
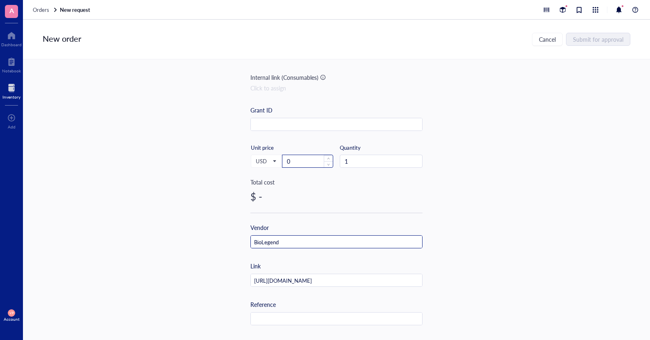
type input "BioLegend"
click at [298, 162] on input "0" at bounding box center [307, 161] width 50 height 12
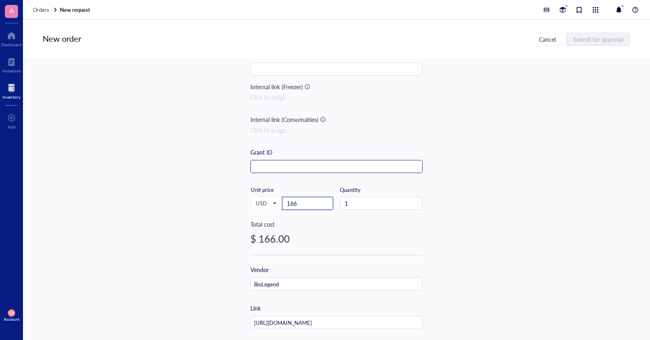
scroll to position [0, 0]
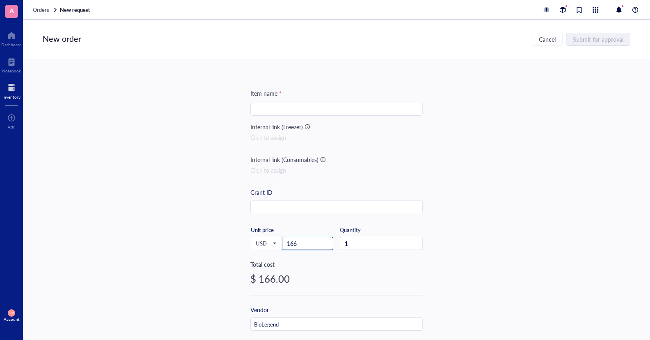
type input "166"
paste input "APC anti-human TSPAN8 Antibody"
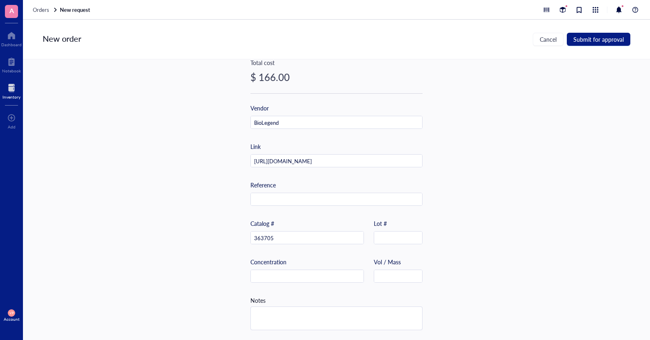
scroll to position [205, 0]
type input "APC anti-human TSPAN8 Antibody"
click at [500, 39] on span "Submit for approval" at bounding box center [598, 39] width 50 height 7
